Goal: Information Seeking & Learning: Learn about a topic

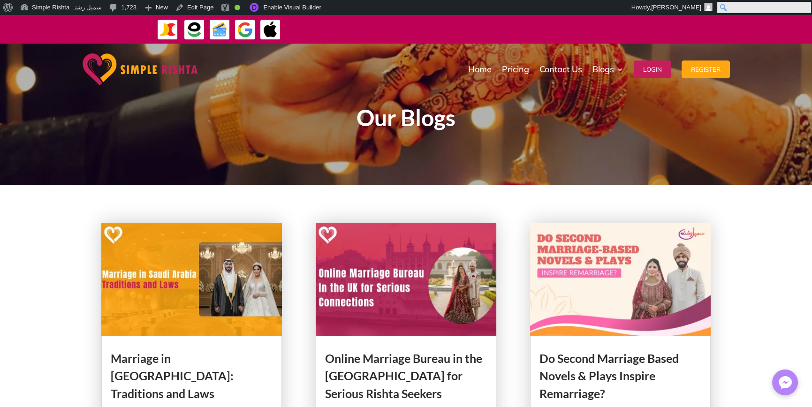
click at [806, 6] on input "Search" at bounding box center [764, 7] width 94 height 11
paste input "**********"
drag, startPoint x: 782, startPoint y: 7, endPoint x: 840, endPoint y: 12, distance: 58.4
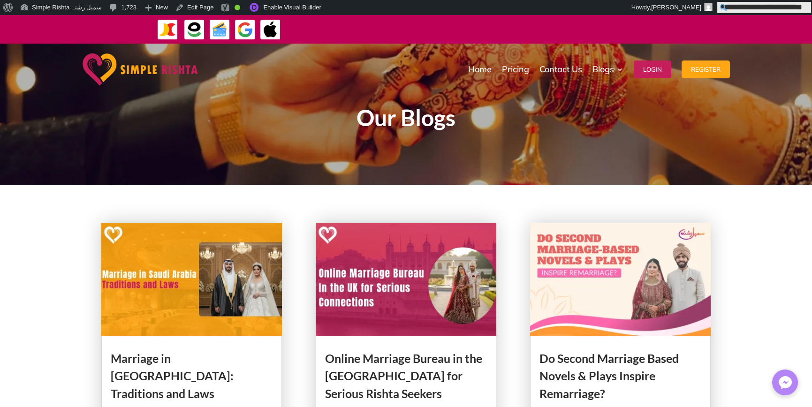
scroll to position [0, 7]
click at [734, 9] on input "**********" at bounding box center [764, 7] width 94 height 11
type input "**********"
click input "******" at bounding box center [0, 0] width 0 height 0
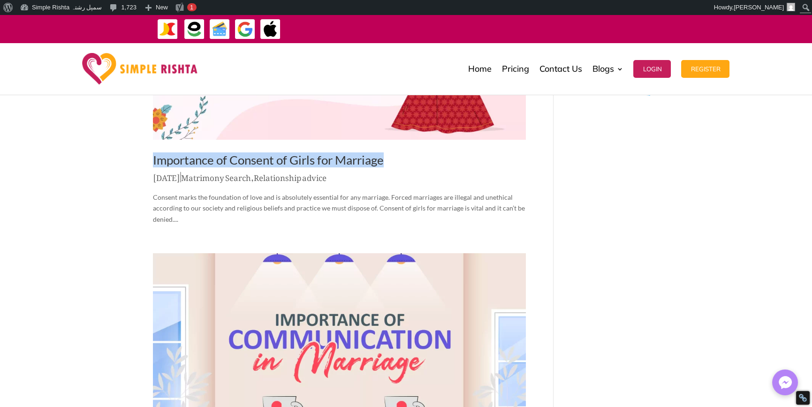
drag, startPoint x: 132, startPoint y: 157, endPoint x: 391, endPoint y: 151, distance: 259.1
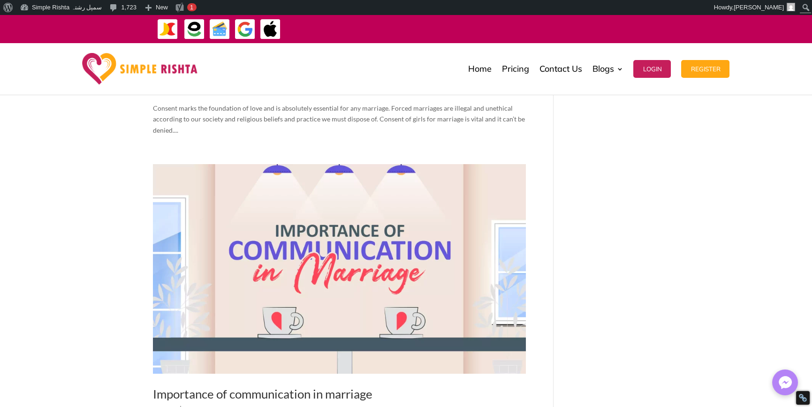
scroll to position [422, 0]
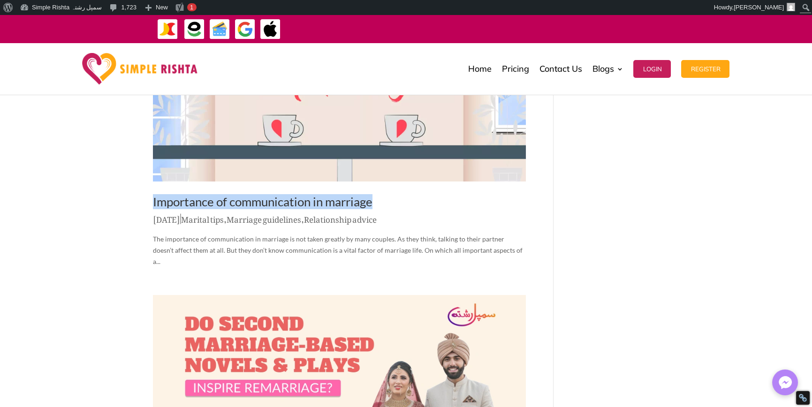
drag, startPoint x: 138, startPoint y: 204, endPoint x: 397, endPoint y: 210, distance: 259.1
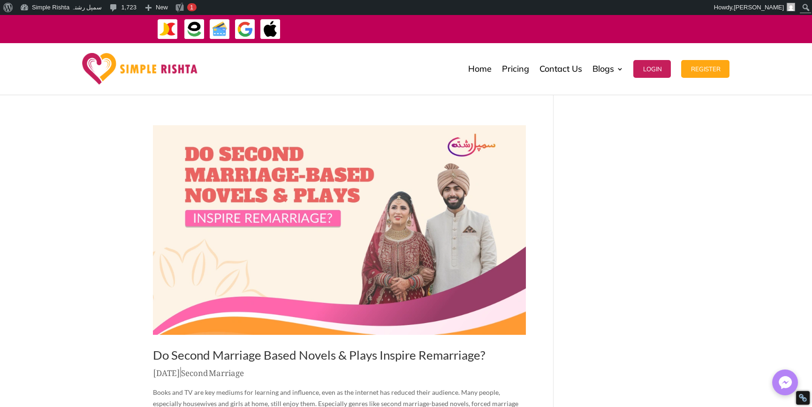
scroll to position [657, 0]
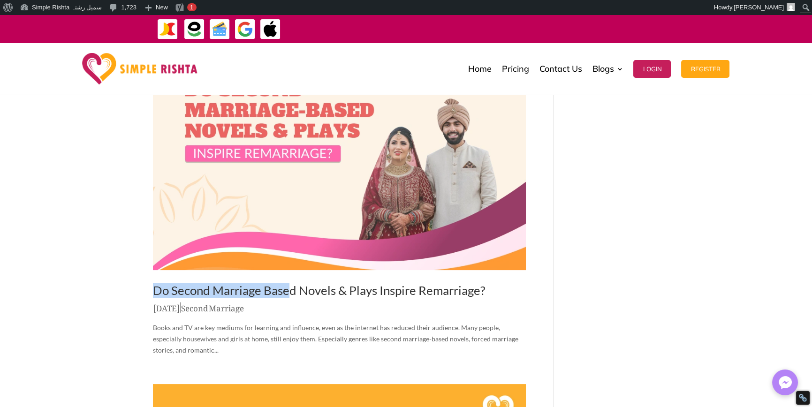
drag, startPoint x: 134, startPoint y: 277, endPoint x: 288, endPoint y: 278, distance: 154.4
click at [288, 278] on div "Importance of Consent of Girls for Marriage May 4, 2023 | Matrimony Search , Re…" at bounding box center [406, 231] width 812 height 1689
click at [70, 313] on div "Importance of Consent of Girls for Marriage May 4, 2023 | Matrimony Search , Re…" at bounding box center [406, 231] width 812 height 1689
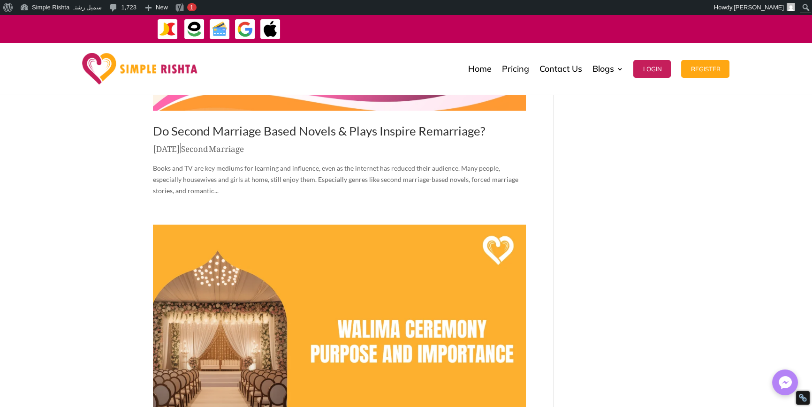
scroll to position [985, 0]
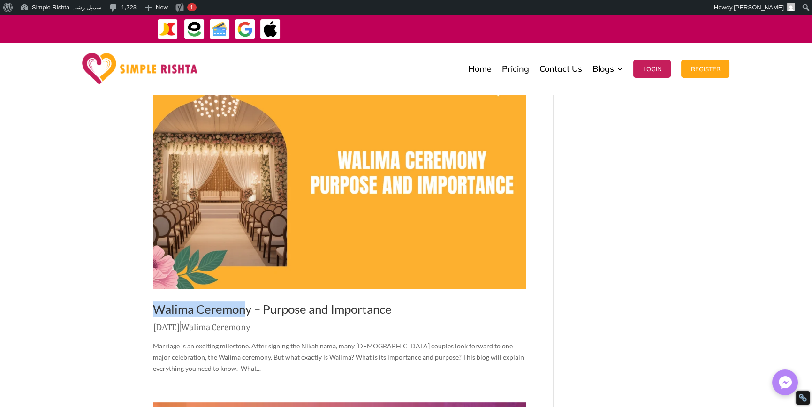
drag, startPoint x: 232, startPoint y: 290, endPoint x: 245, endPoint y: 290, distance: 13.1
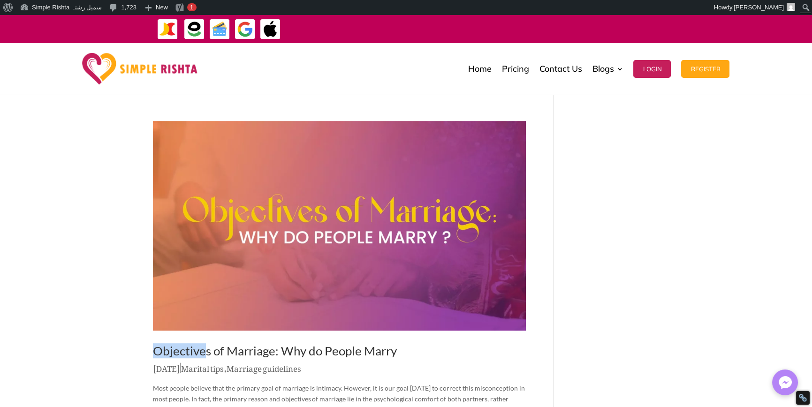
drag, startPoint x: 126, startPoint y: 338, endPoint x: 205, endPoint y: 338, distance: 78.4
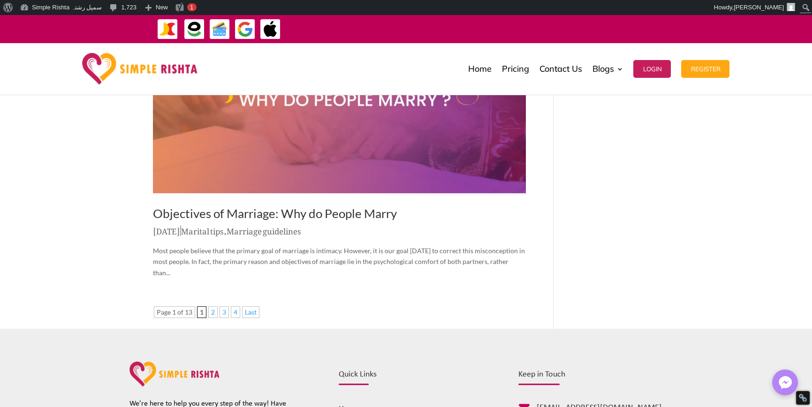
scroll to position [1407, 0]
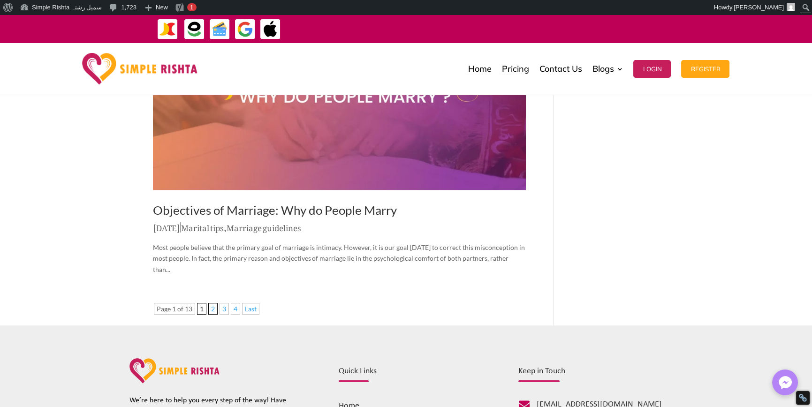
click at [212, 303] on link "2" at bounding box center [212, 309] width 9 height 12
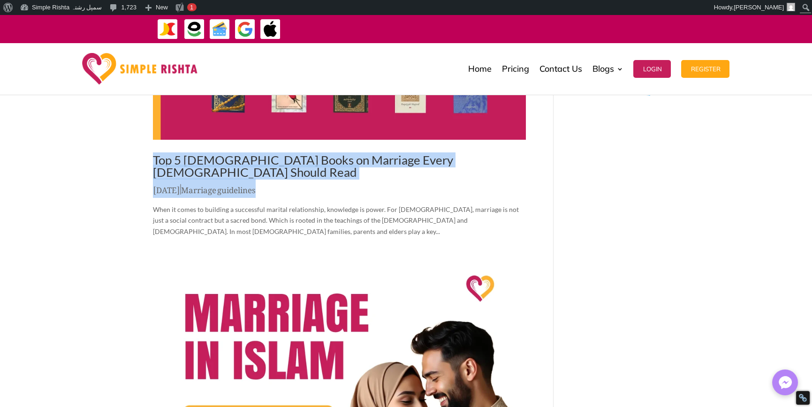
drag, startPoint x: 142, startPoint y: 156, endPoint x: 257, endPoint y: 196, distance: 121.1
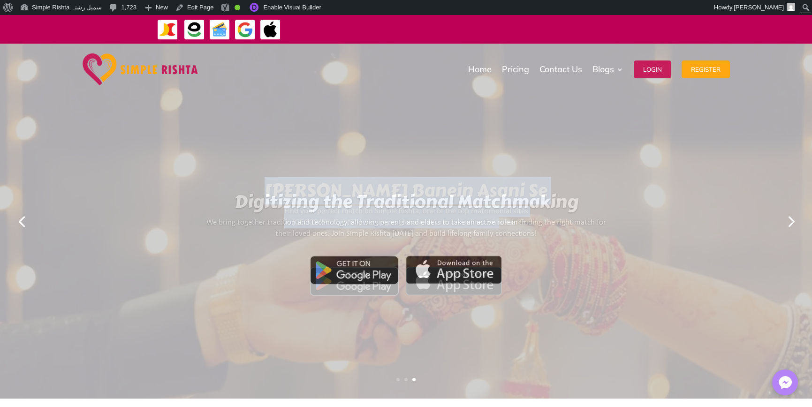
drag, startPoint x: 244, startPoint y: 179, endPoint x: 581, endPoint y: 228, distance: 340.0
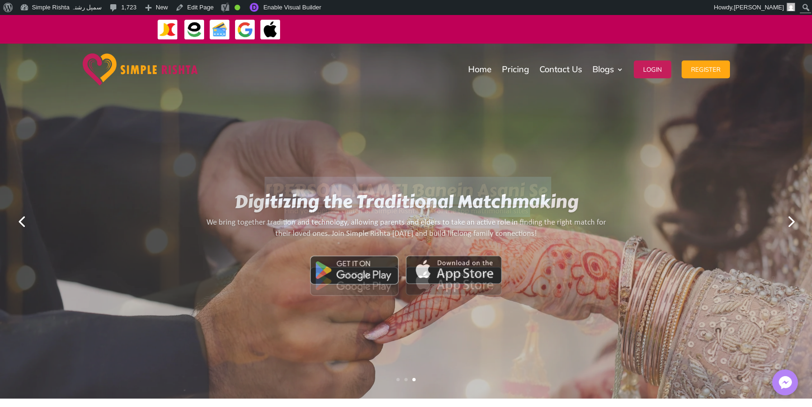
click at [603, 226] on div "Yahan Rishtay Banein Asani Se Find your perfect match on Simple Rishta, one of …" at bounding box center [406, 221] width 715 height 352
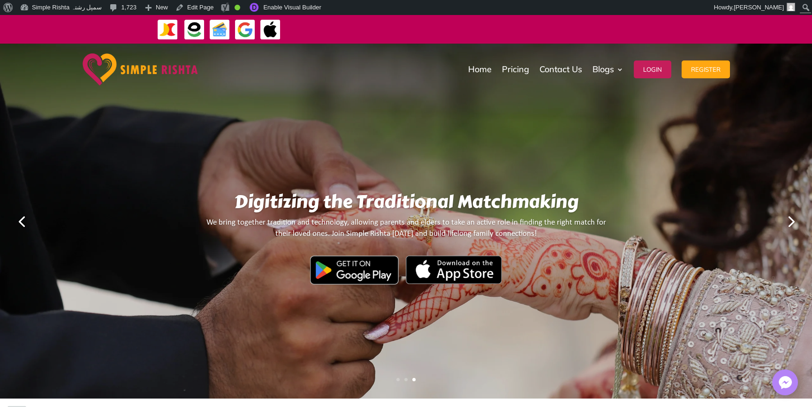
click at [481, 222] on div "We bring together tradition and technology, allowing parents and elders to take…" at bounding box center [406, 252] width 402 height 71
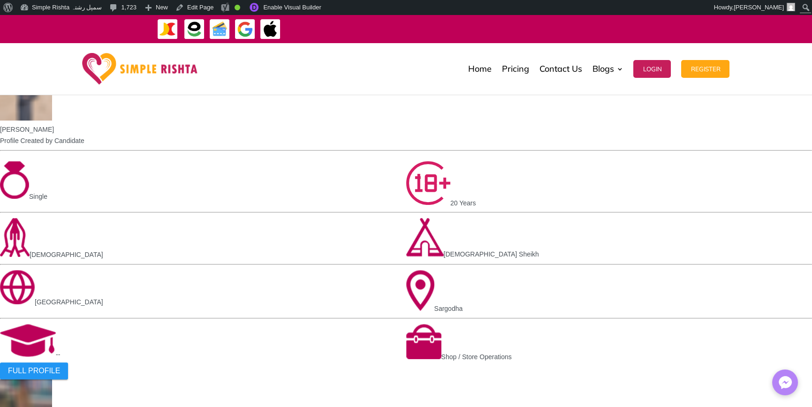
scroll to position [938, 0]
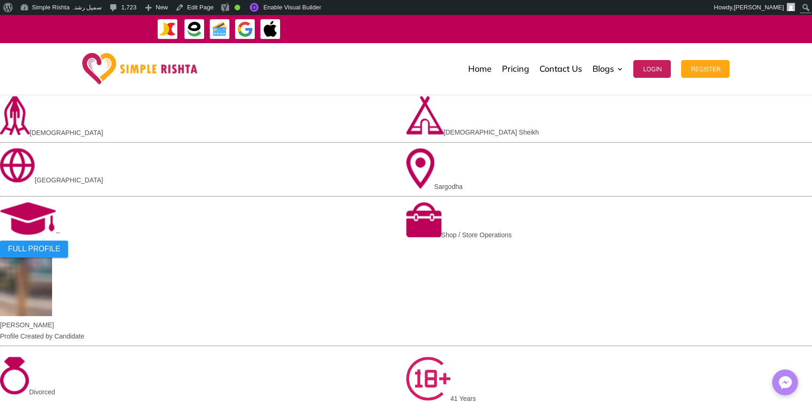
scroll to position [1032, 0]
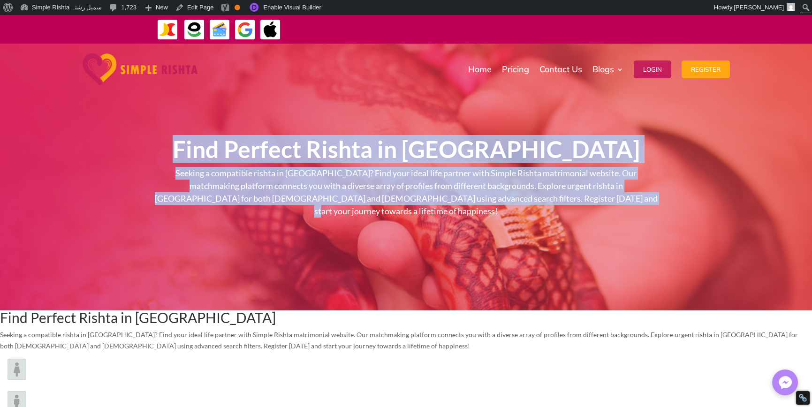
drag, startPoint x: 246, startPoint y: 143, endPoint x: 590, endPoint y: 233, distance: 355.4
click at [590, 233] on div "Find Perfect Rishta in Lahore Seeking a compatible rishta in Lahore? Find your …" at bounding box center [406, 177] width 507 height 216
click at [515, 291] on div "Find Perfect Rishta in Lahore Seeking a compatible rishta in Lahore? Find your …" at bounding box center [406, 177] width 812 height 267
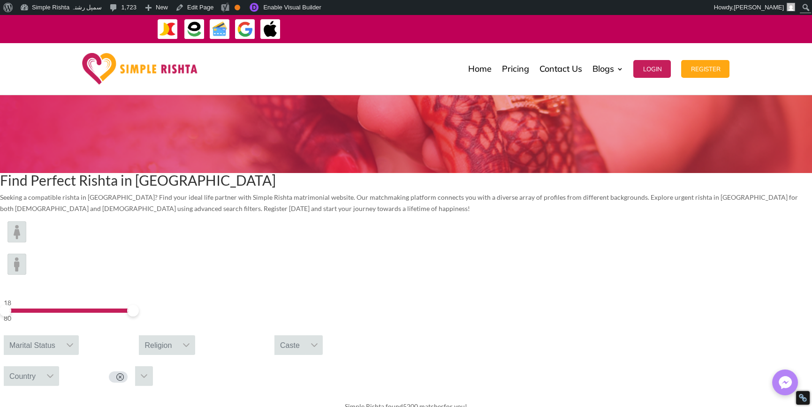
scroll to position [94, 0]
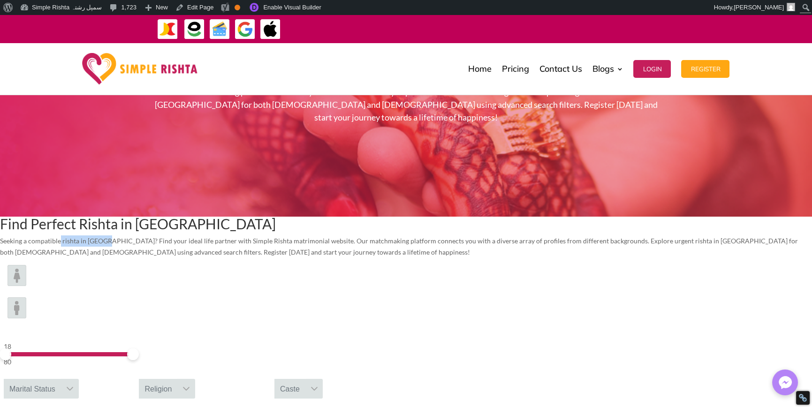
drag, startPoint x: 281, startPoint y: 292, endPoint x: 340, endPoint y: 295, distance: 58.2
click at [340, 258] on p "Seeking a compatible rishta in [GEOGRAPHIC_DATA]? Find your ideal life partner …" at bounding box center [406, 247] width 812 height 23
click at [350, 258] on p "Seeking a compatible rishta in [GEOGRAPHIC_DATA]? Find your ideal life partner …" at bounding box center [406, 247] width 812 height 23
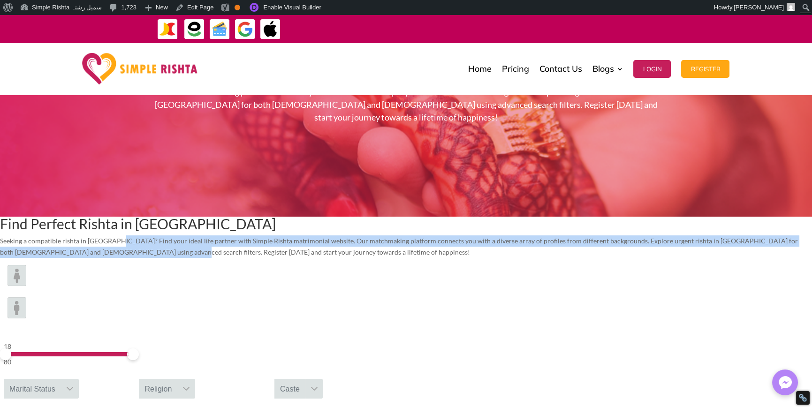
drag, startPoint x: 349, startPoint y: 291, endPoint x: 593, endPoint y: 322, distance: 246.3
click at [600, 258] on p "Seeking a compatible rishta in [GEOGRAPHIC_DATA]? Find your ideal life partner …" at bounding box center [406, 247] width 812 height 23
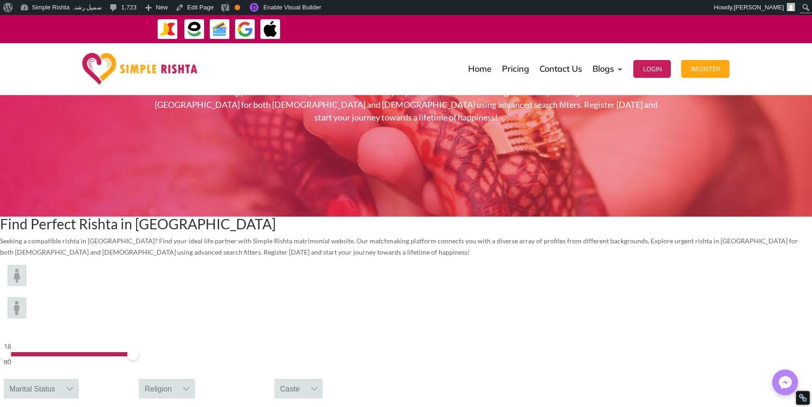
click at [542, 258] on div "Find Perfect Rishta in Lahore Seeking a compatible rishta in Lahore? Find your …" at bounding box center [406, 237] width 812 height 41
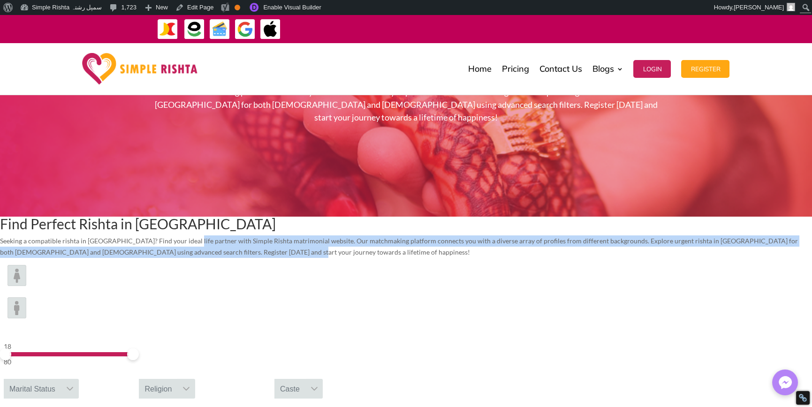
drag, startPoint x: 440, startPoint y: 291, endPoint x: 623, endPoint y: 354, distance: 193.3
click at [636, 258] on div "Find Perfect Rishta in Lahore Seeking a compatible rishta in Lahore? Find your …" at bounding box center [406, 237] width 812 height 41
click at [622, 258] on div "Find Perfect Rishta in Lahore Seeking a compatible rishta in Lahore? Find your …" at bounding box center [406, 237] width 812 height 41
drag, startPoint x: 593, startPoint y: 295, endPoint x: 591, endPoint y: 337, distance: 42.3
click at [613, 258] on div "Find Perfect Rishta in Lahore Seeking a compatible rishta in Lahore? Find your …" at bounding box center [406, 237] width 812 height 41
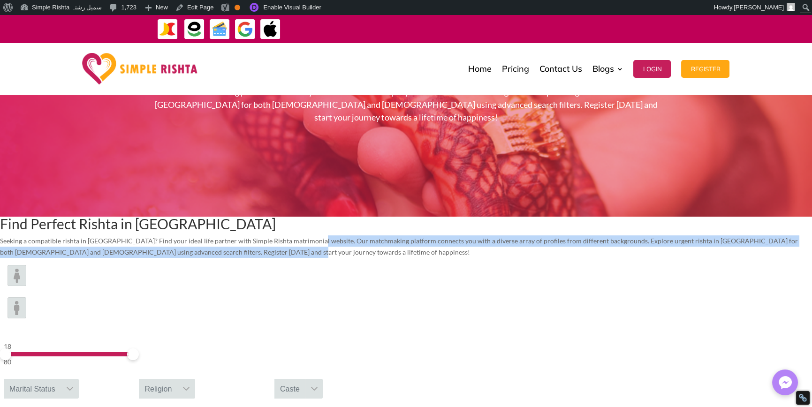
click at [485, 258] on p "Seeking a compatible rishta in [GEOGRAPHIC_DATA]? Find your ideal life partner …" at bounding box center [406, 247] width 812 height 23
drag, startPoint x: 301, startPoint y: 305, endPoint x: 556, endPoint y: 336, distance: 257.0
click at [556, 258] on p "Seeking a compatible rishta in [GEOGRAPHIC_DATA]? Find your ideal life partner …" at bounding box center [406, 247] width 812 height 23
click at [533, 258] on div "Find Perfect Rishta in Lahore Seeking a compatible rishta in Lahore? Find your …" at bounding box center [406, 237] width 812 height 41
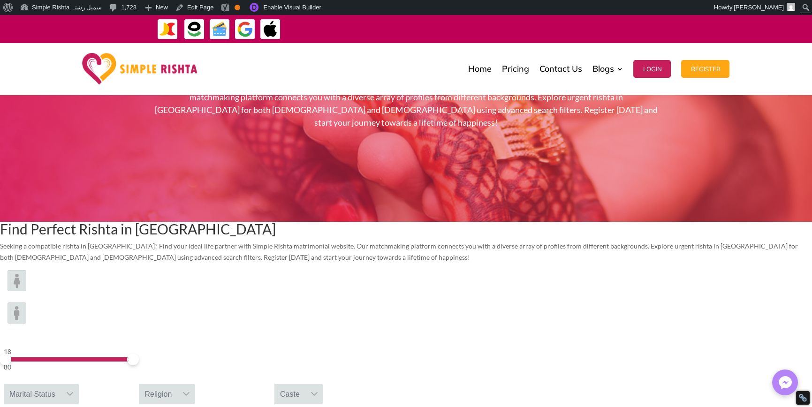
scroll to position [0, 0]
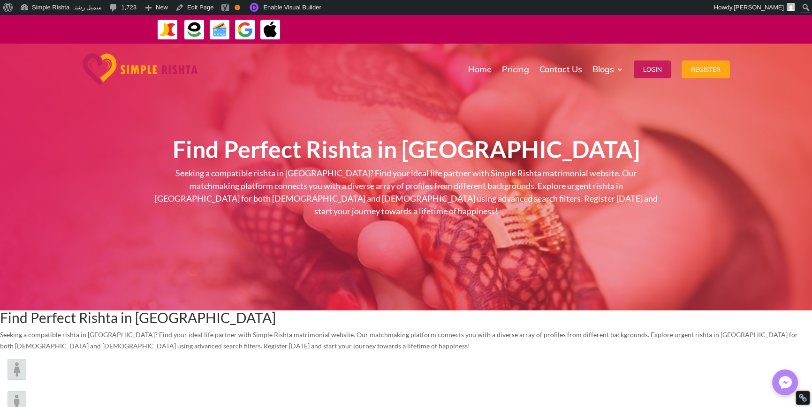
click at [355, 162] on span "Find Perfect Rishta in [GEOGRAPHIC_DATA]" at bounding box center [406, 149] width 467 height 28
click at [189, 6] on link "Edit Page" at bounding box center [195, 7] width 46 height 15
